Goal: Task Accomplishment & Management: Manage account settings

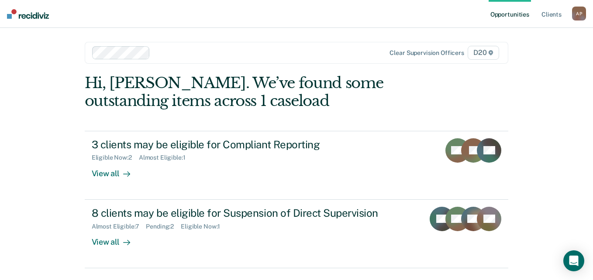
click at [585, 13] on div "A P" at bounding box center [579, 14] width 14 height 14
click at [522, 59] on link "Log Out" at bounding box center [544, 57] width 70 height 7
